Goal: Transaction & Acquisition: Purchase product/service

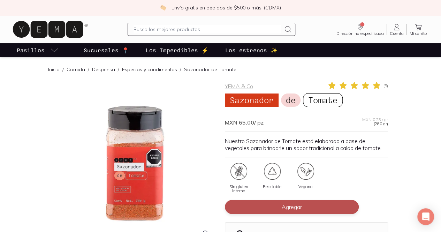
click at [295, 208] on span "Agregar" at bounding box center [292, 206] width 20 height 7
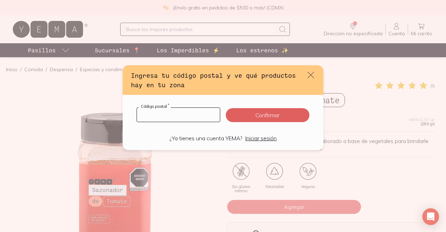
click at [158, 116] on input "default" at bounding box center [178, 115] width 83 height 14
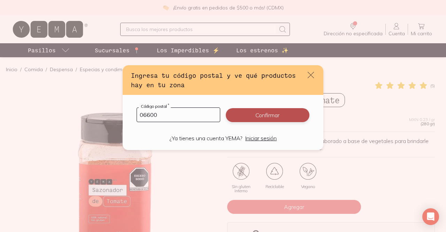
type input "06600"
click at [246, 112] on button "Confirmar" at bounding box center [268, 115] width 84 height 14
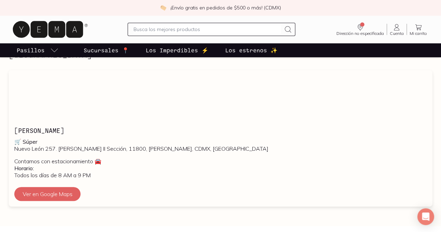
scroll to position [314, 0]
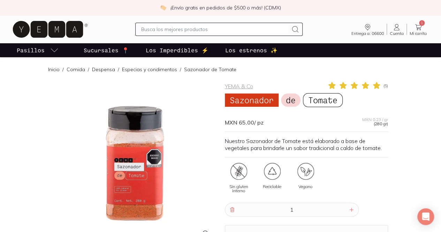
click at [312, 122] on div "MXN 65.00 / pz MXN 0.23 / gr (280 gr)" at bounding box center [306, 119] width 163 height 13
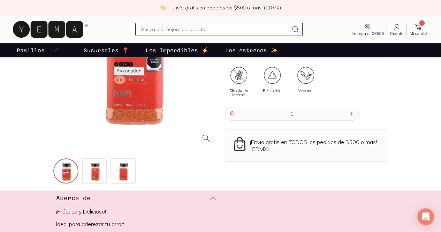
scroll to position [105, 0]
